Goal: Task Accomplishment & Management: Use online tool/utility

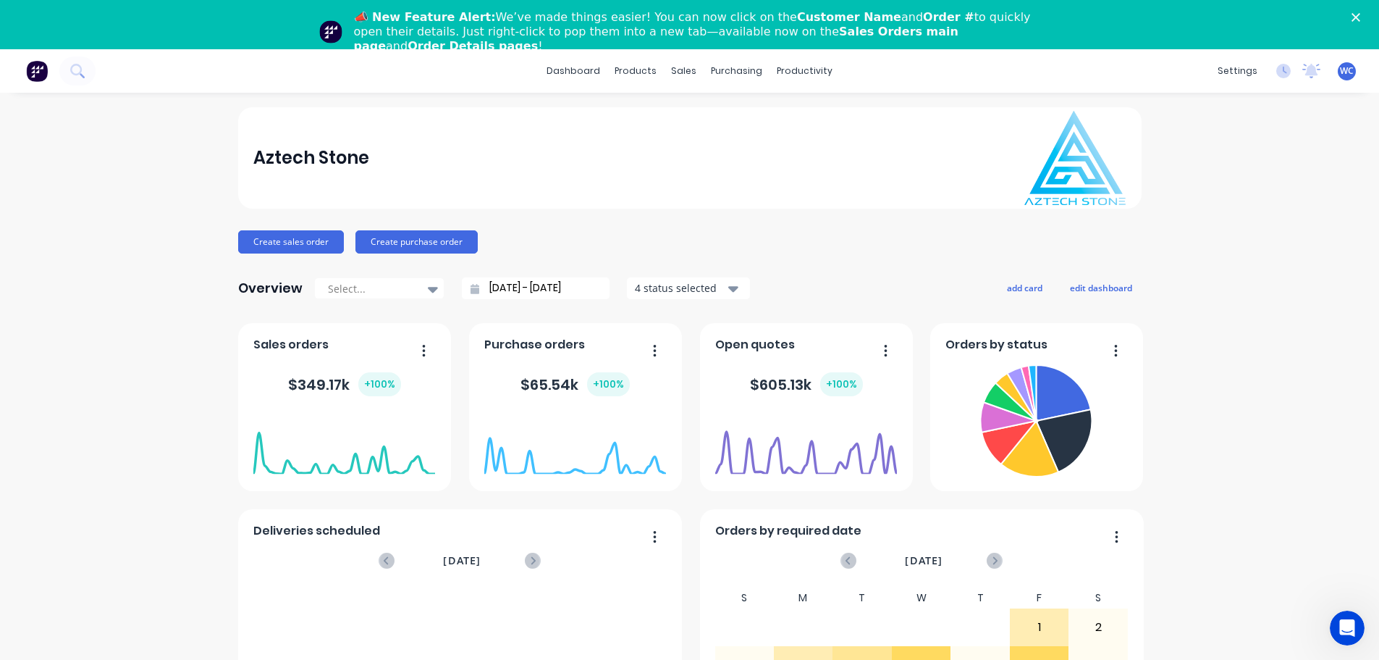
click at [1360, 19] on icon "Close" at bounding box center [1356, 17] width 9 height 9
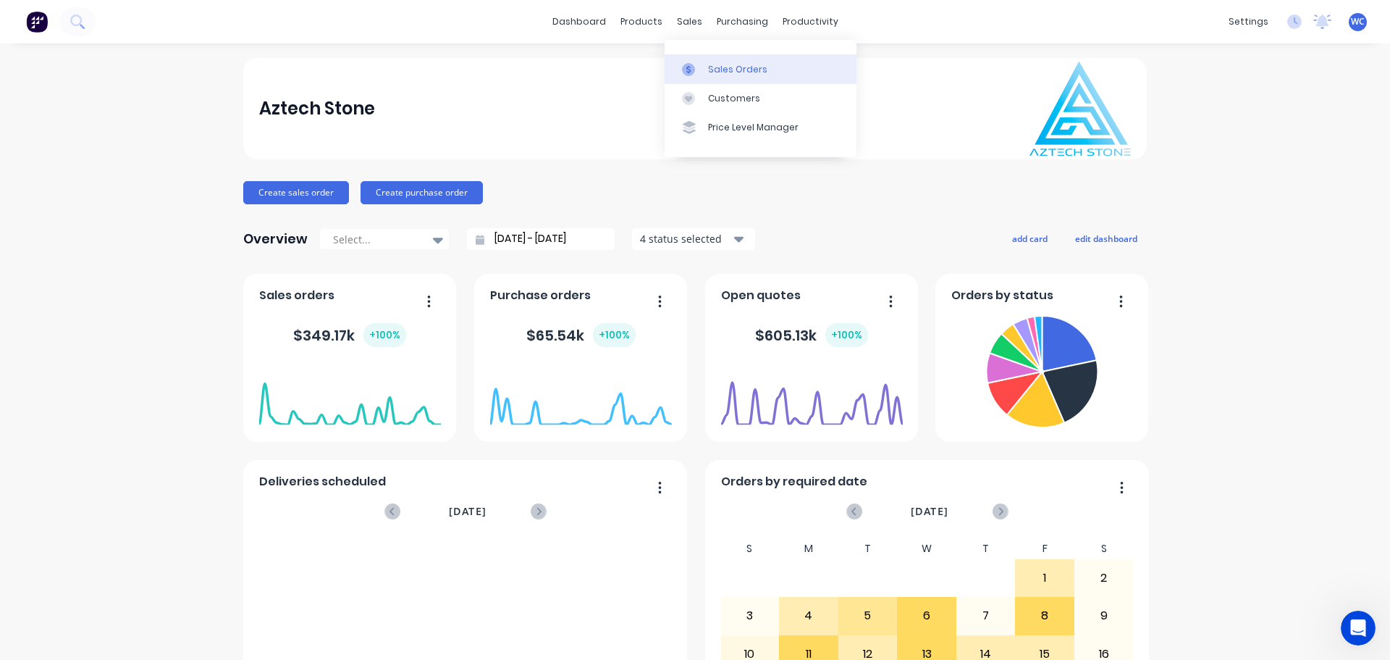
click at [737, 63] on div "Sales Orders" at bounding box center [737, 69] width 59 height 13
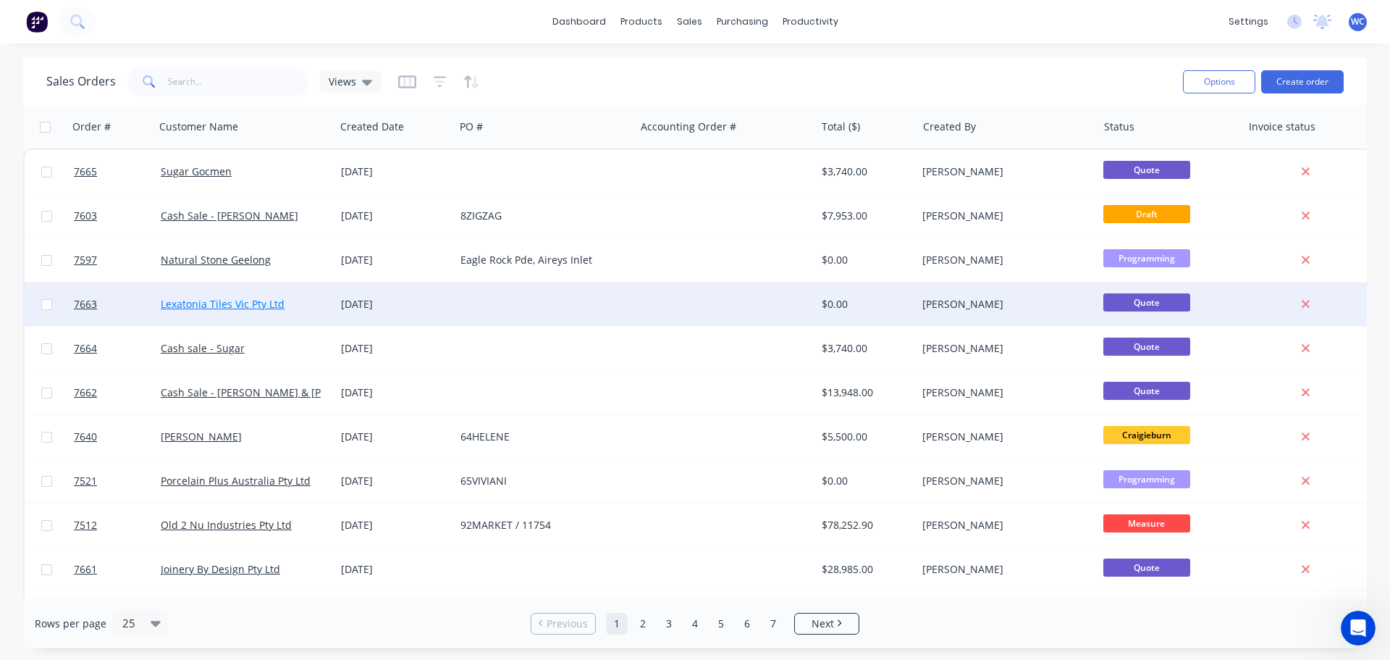
click at [250, 305] on link "Lexatonia Tiles Vic Pty Ltd" at bounding box center [223, 304] width 124 height 14
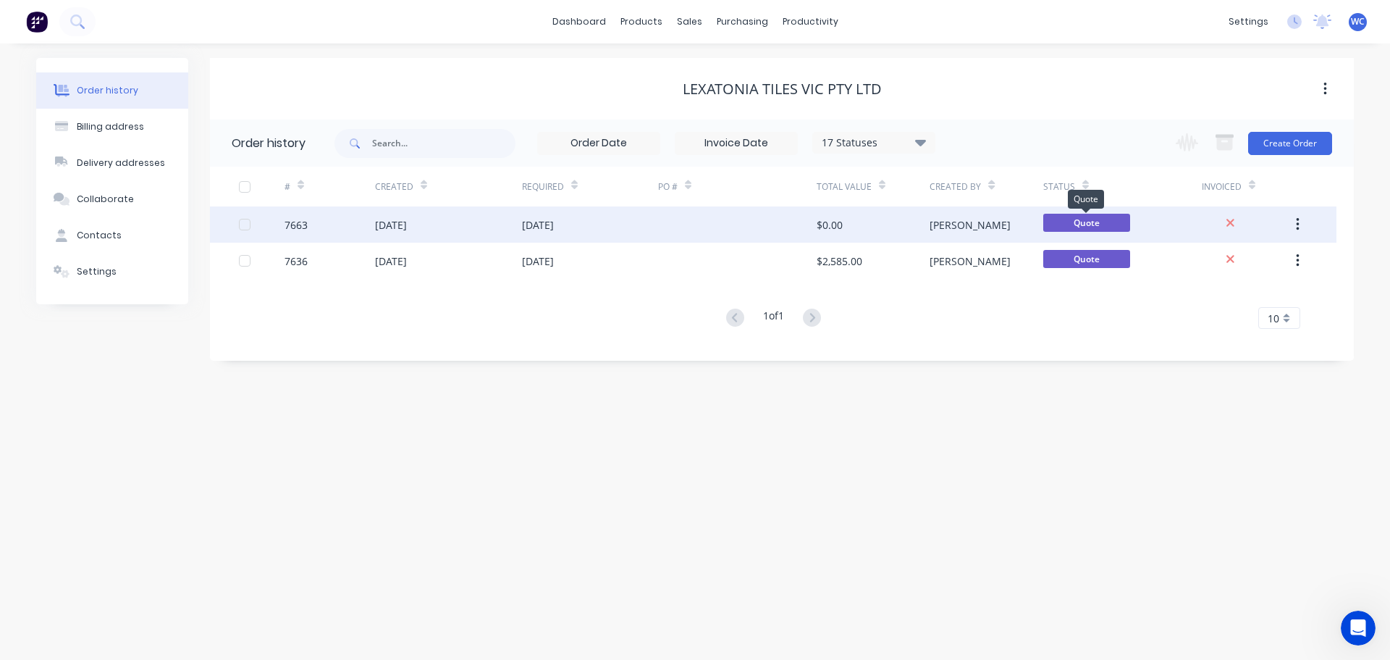
click at [1070, 223] on span "Quote" at bounding box center [1086, 223] width 87 height 18
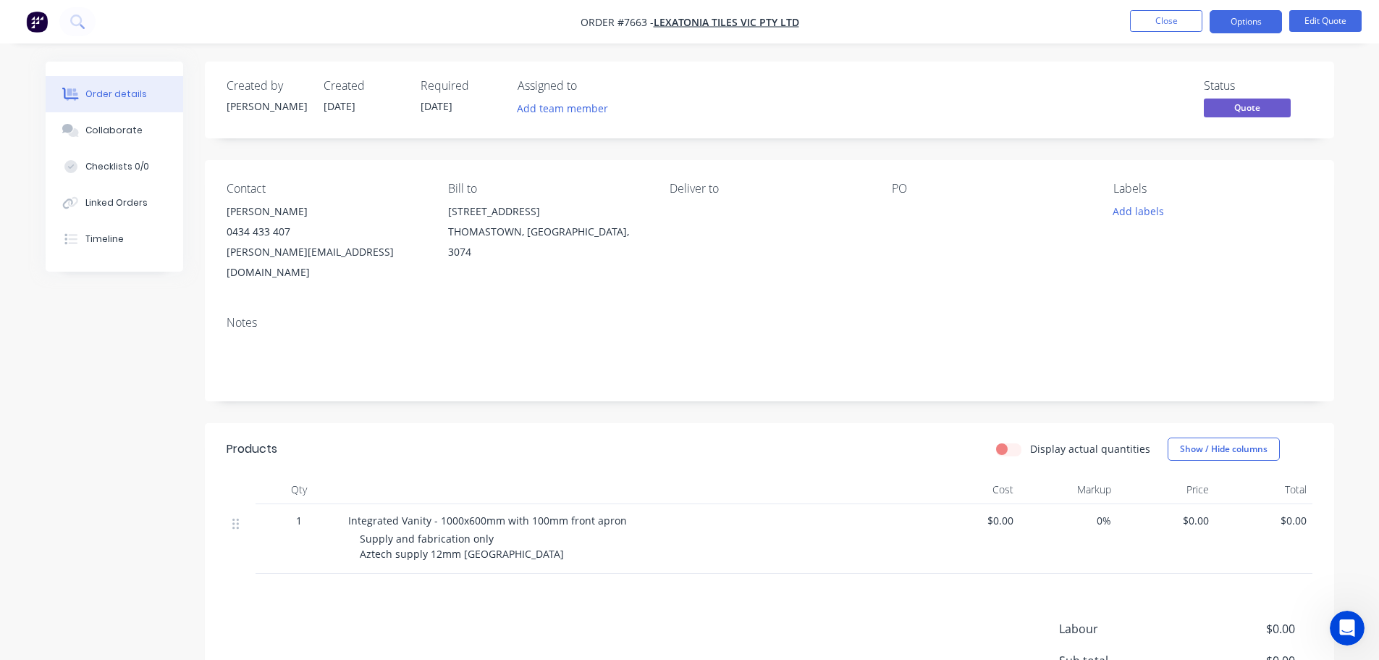
click at [392, 533] on span "Supply and fabrication only Aztech supply 12mm [GEOGRAPHIC_DATA]" at bounding box center [462, 545] width 204 height 29
click at [428, 532] on span "Supply and fabrication only Aztech supply 12mm [GEOGRAPHIC_DATA]" at bounding box center [462, 545] width 204 height 29
click at [1315, 17] on button "Edit Quote" at bounding box center [1325, 21] width 72 height 22
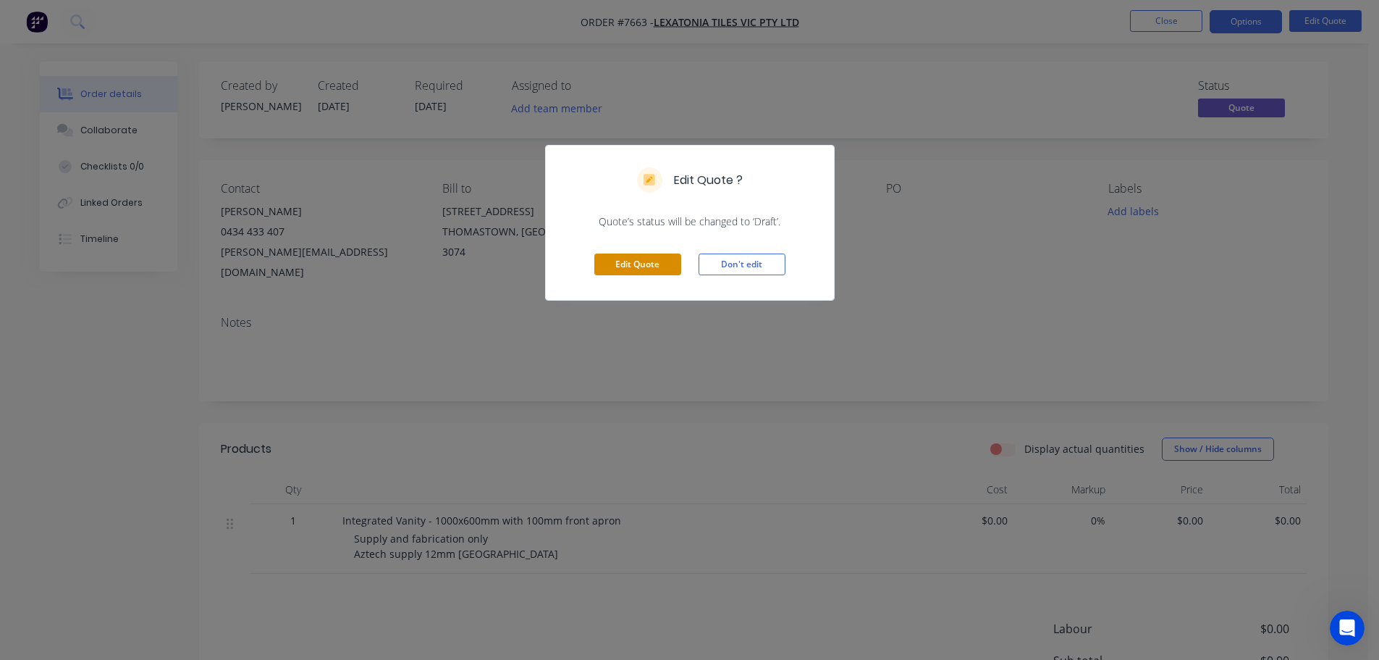
click at [628, 266] on button "Edit Quote" at bounding box center [637, 264] width 87 height 22
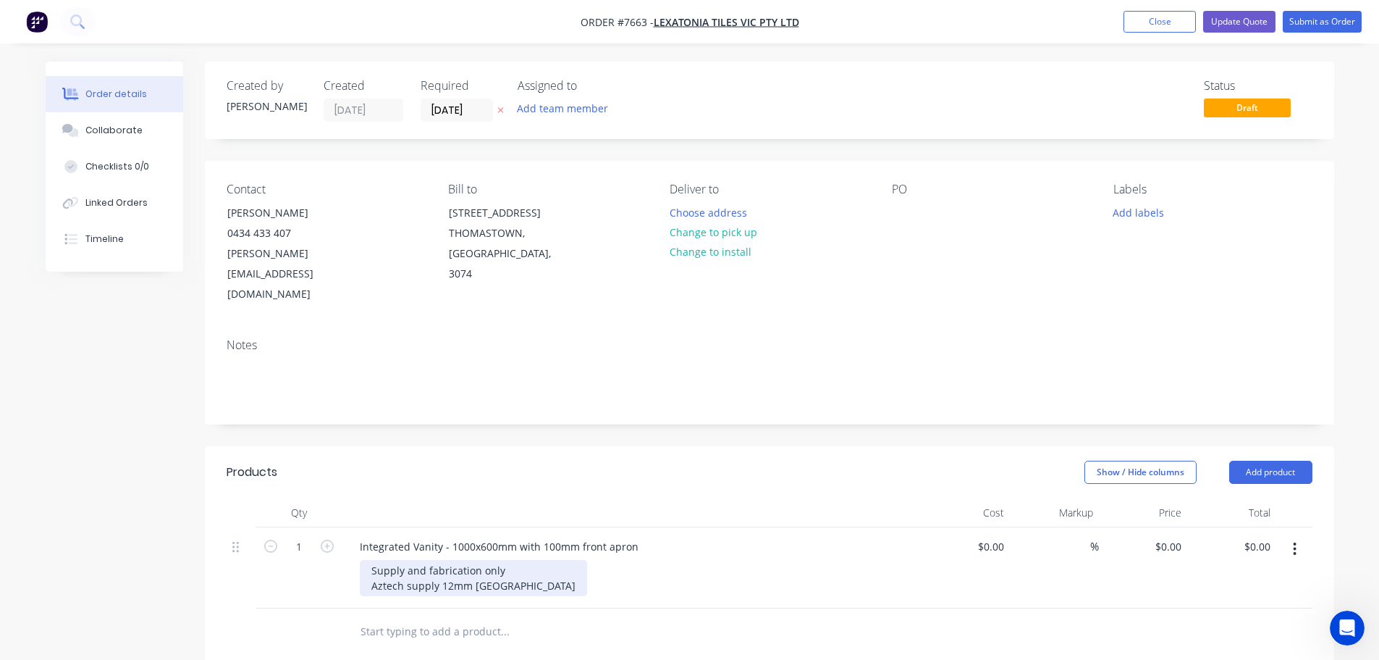
drag, startPoint x: 439, startPoint y: 547, endPoint x: 459, endPoint y: 542, distance: 20.0
click at [440, 560] on div "Supply and fabrication only Aztech supply 12mm [GEOGRAPHIC_DATA]" at bounding box center [473, 578] width 227 height 36
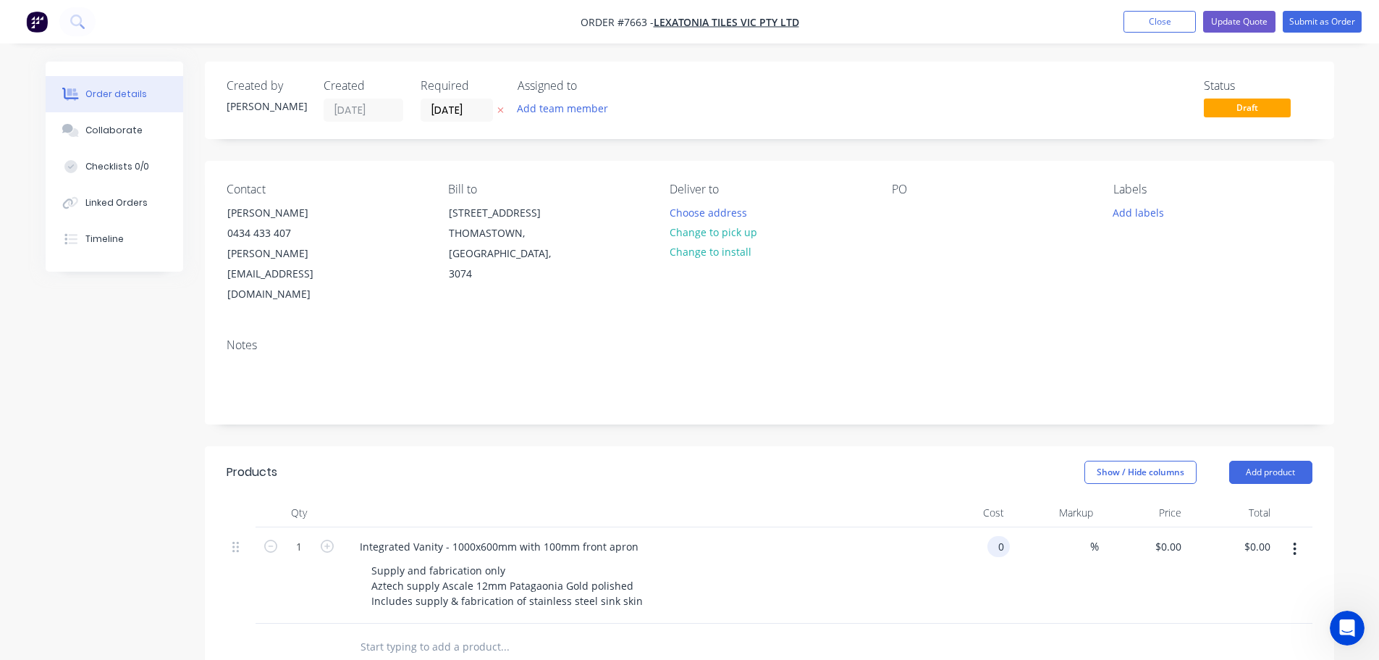
click at [990, 536] on div "0 0" at bounding box center [998, 546] width 22 height 21
type input "$2,850.00"
click at [1247, 20] on button "Update Quote" at bounding box center [1239, 22] width 72 height 22
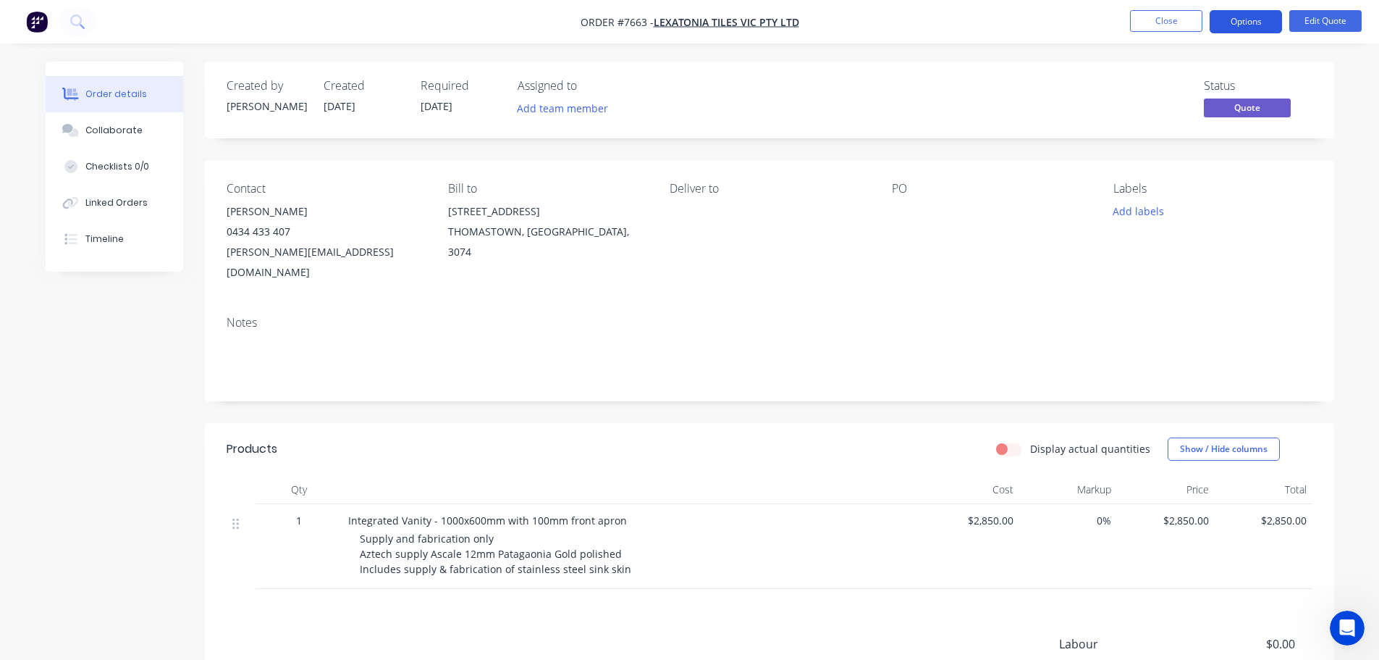
click at [1250, 20] on button "Options" at bounding box center [1246, 21] width 72 height 23
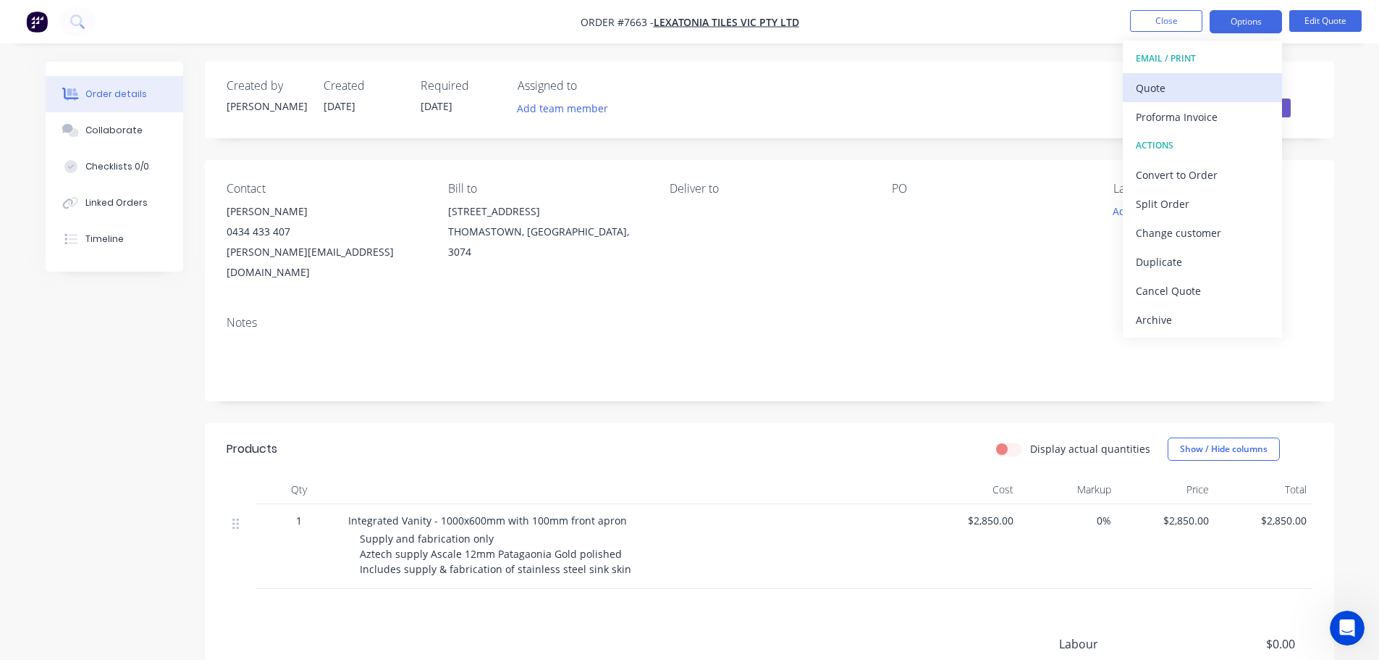
click at [1169, 85] on div "Quote" at bounding box center [1202, 87] width 133 height 21
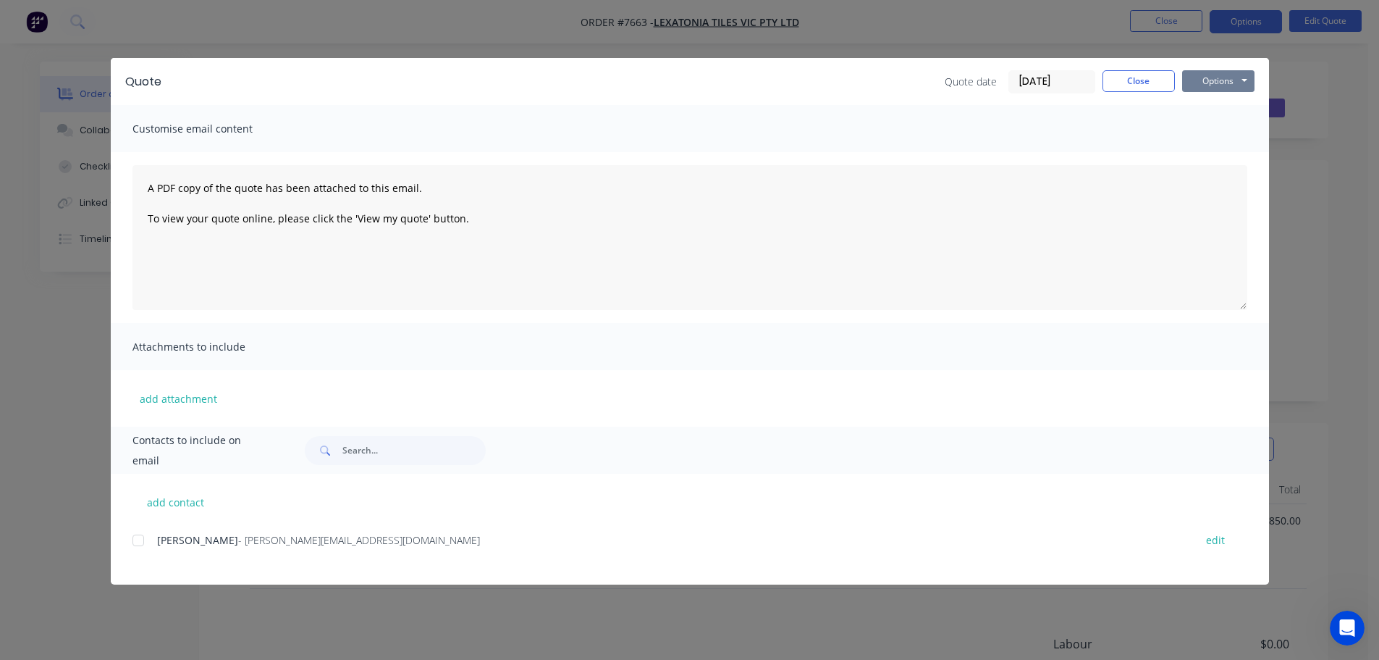
click at [1213, 77] on button "Options" at bounding box center [1218, 81] width 72 height 22
click at [1226, 105] on button "Preview" at bounding box center [1228, 107] width 93 height 24
